Goal: Information Seeking & Learning: Learn about a topic

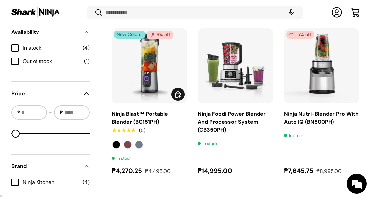
click at [0, 0] on img "Ninja Blast™ Portable Blender (BC151PH)" at bounding box center [0, 0] width 0 height 0
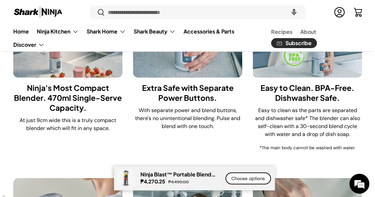
scroll to position [1212, 0]
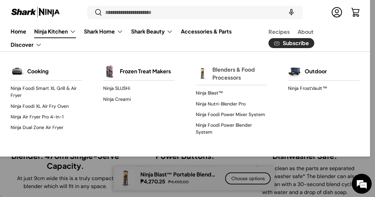
click at [219, 72] on link "Blenders & Food Processors" at bounding box center [240, 73] width 55 height 23
